Goal: Transaction & Acquisition: Purchase product/service

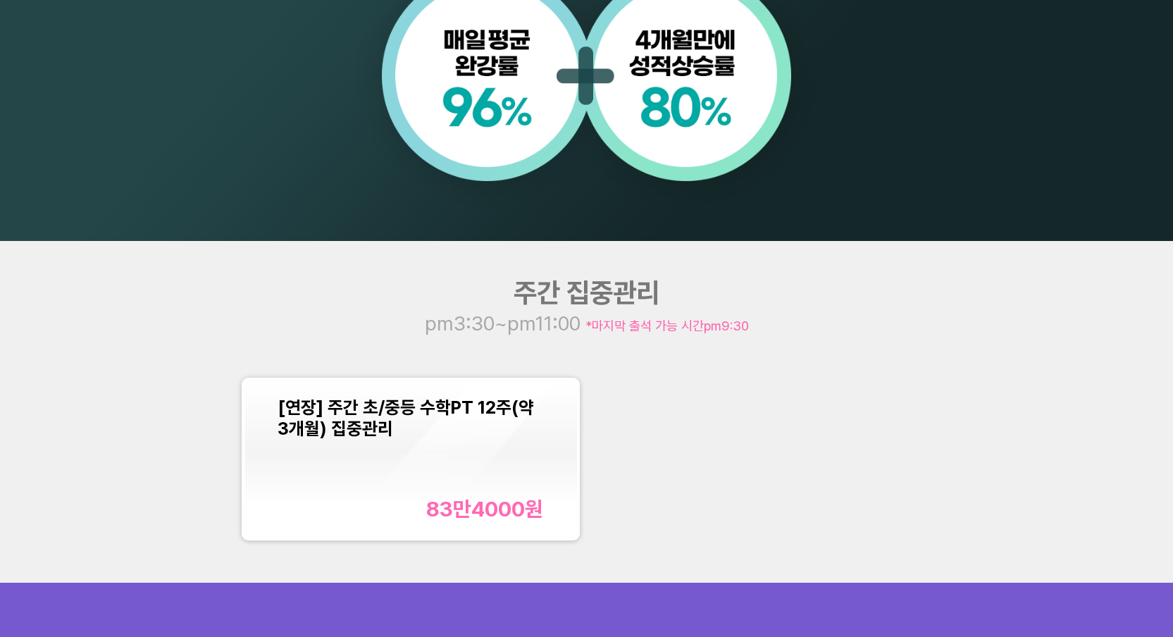
scroll to position [1453, 0]
